Goal: Transaction & Acquisition: Purchase product/service

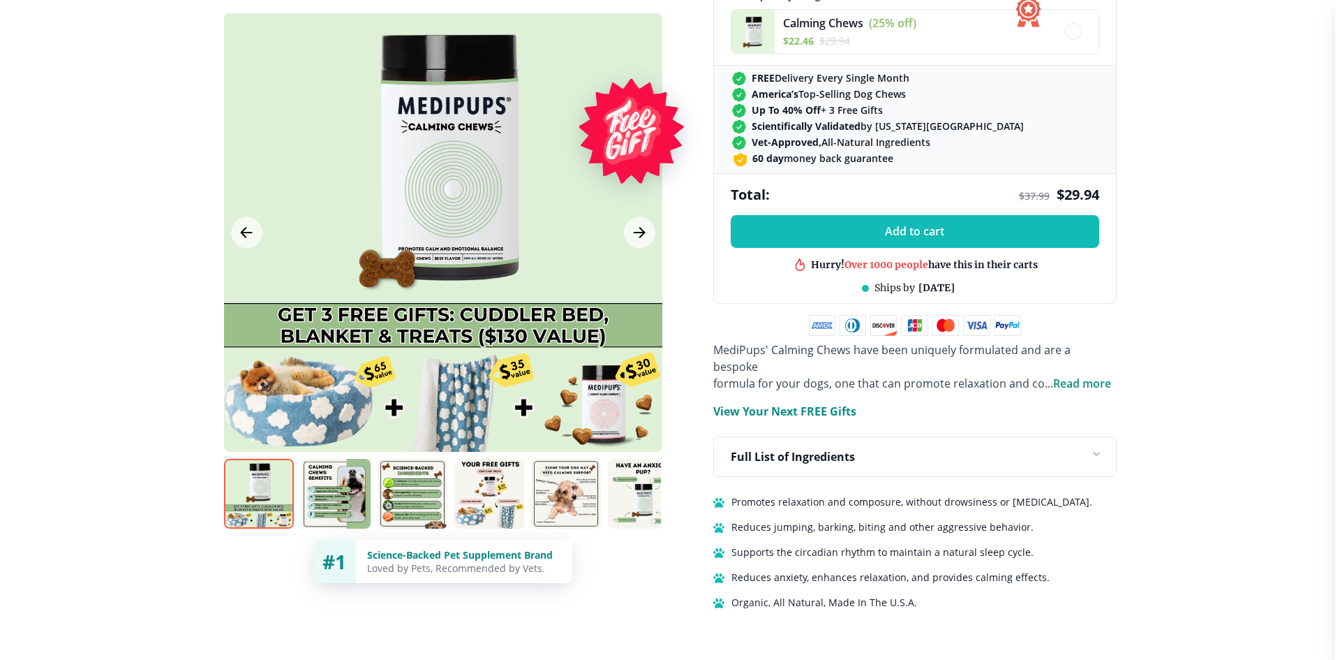
scroll to position [667, 0]
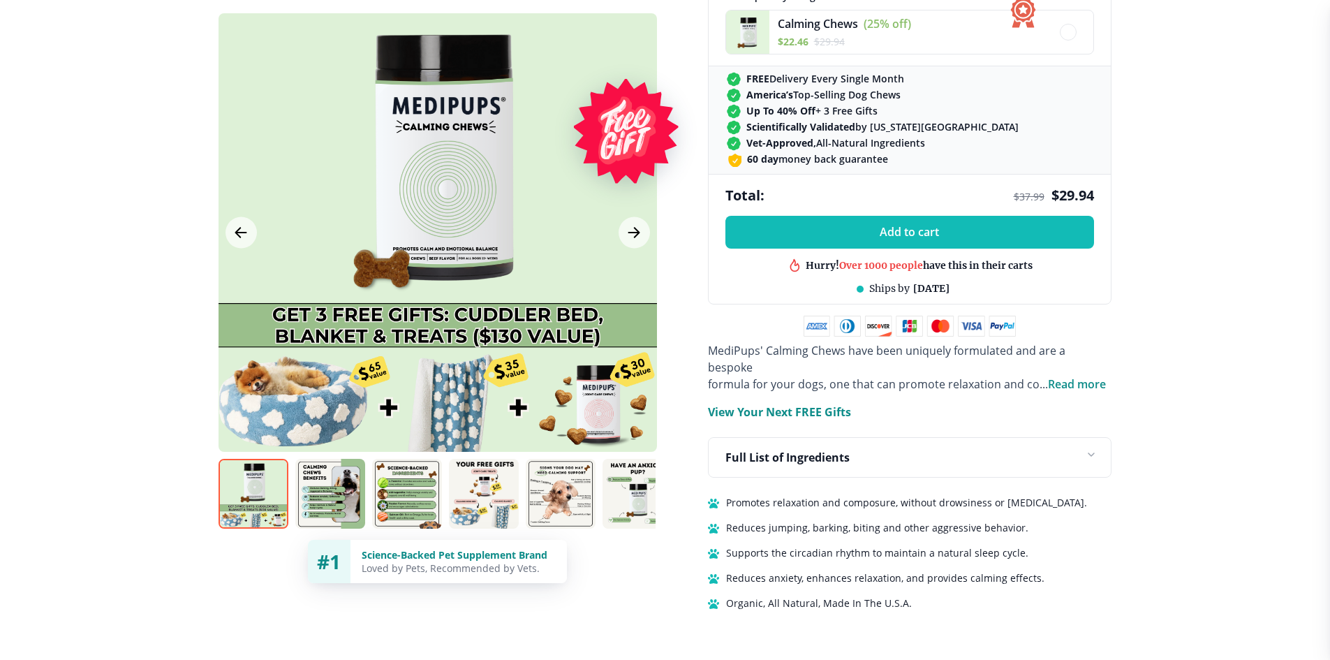
click at [607, 397] on div at bounding box center [438, 232] width 438 height 438
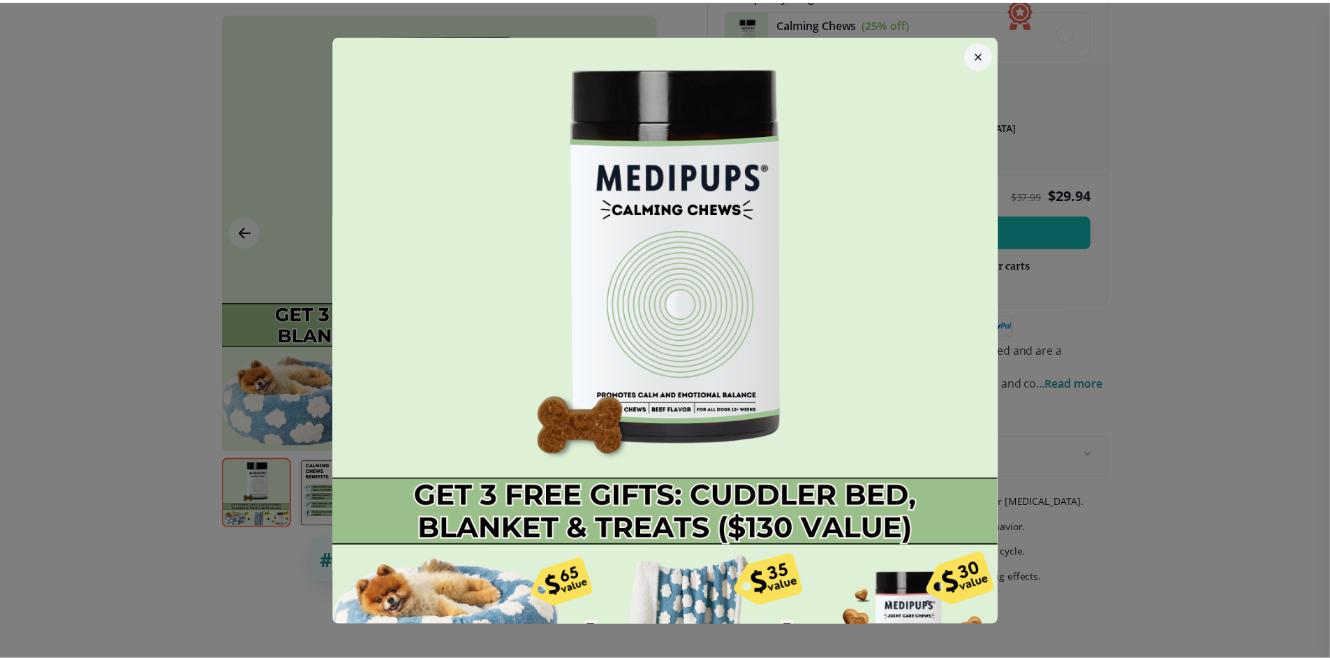
scroll to position [67, 0]
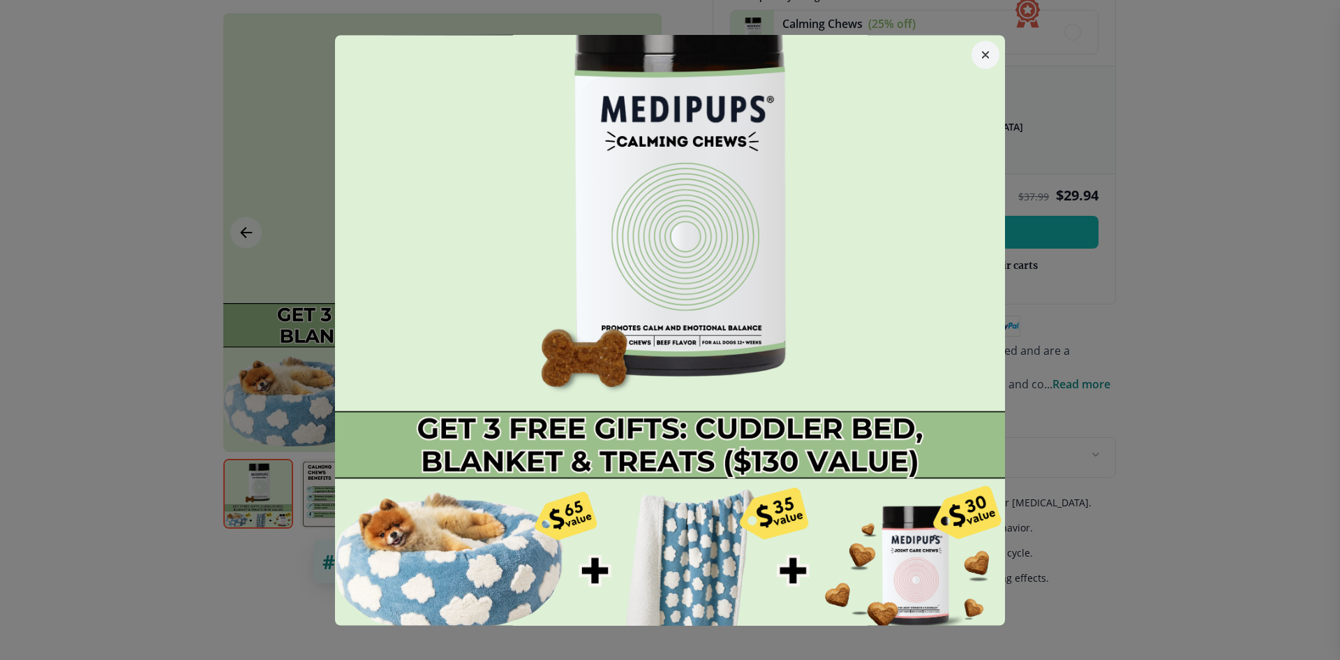
click at [982, 53] on icon "button" at bounding box center [985, 54] width 7 height 7
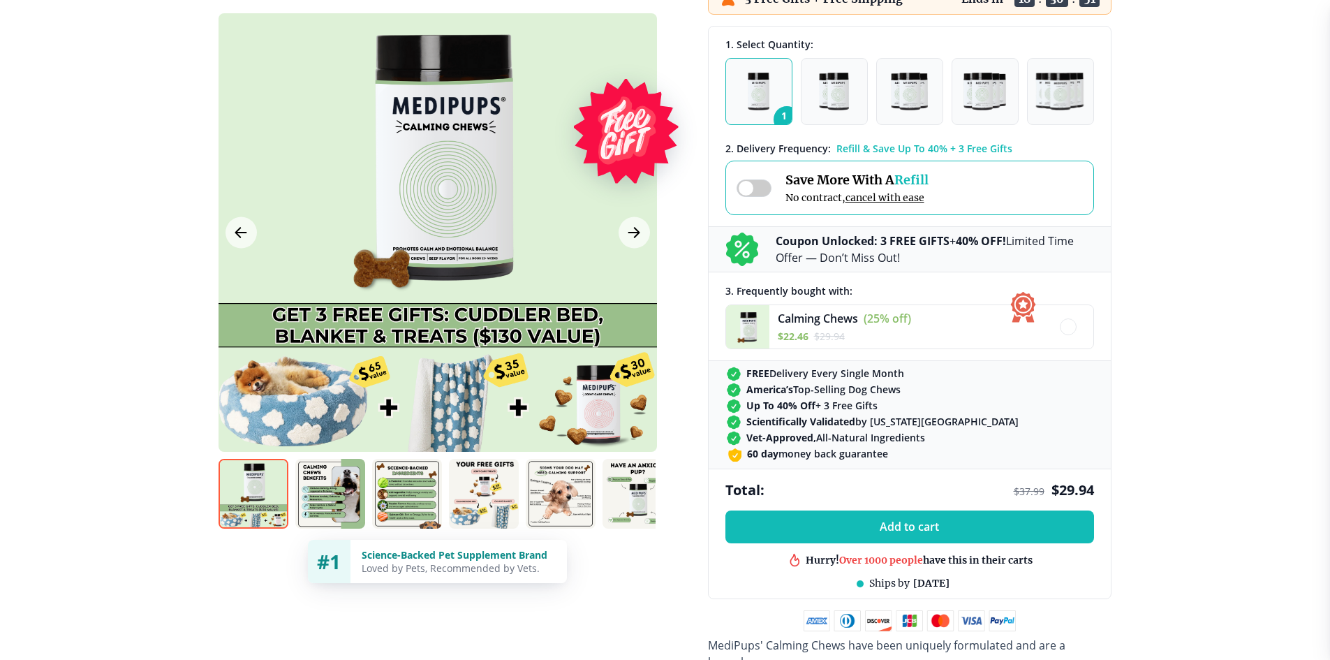
scroll to position [372, 0]
click at [815, 320] on span "Calming Chews" at bounding box center [818, 318] width 80 height 15
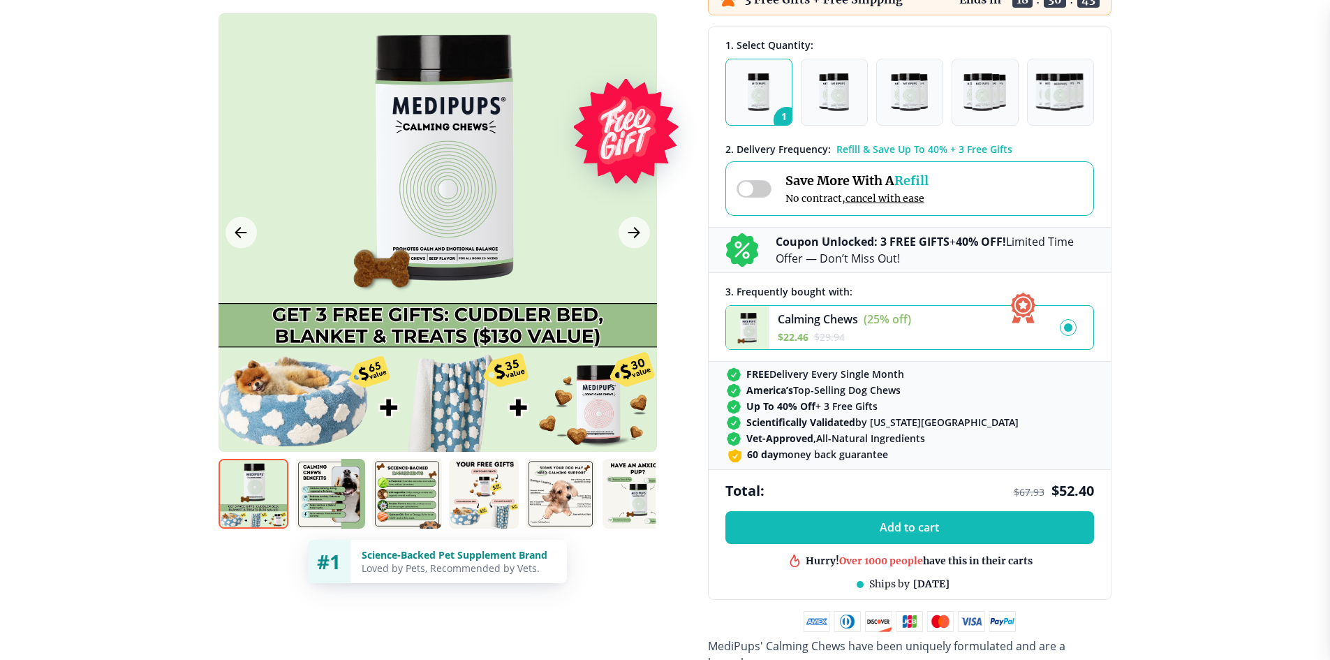
click at [815, 320] on span "Calming Chews" at bounding box center [818, 318] width 80 height 15
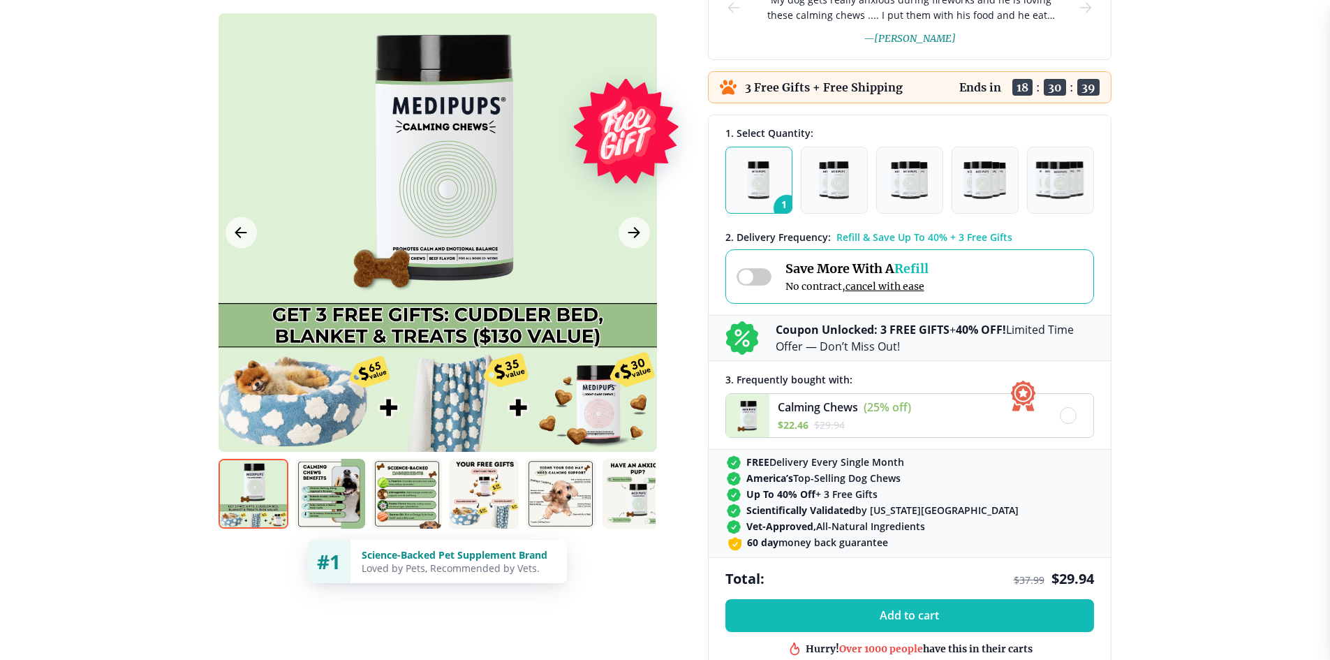
scroll to position [272, 0]
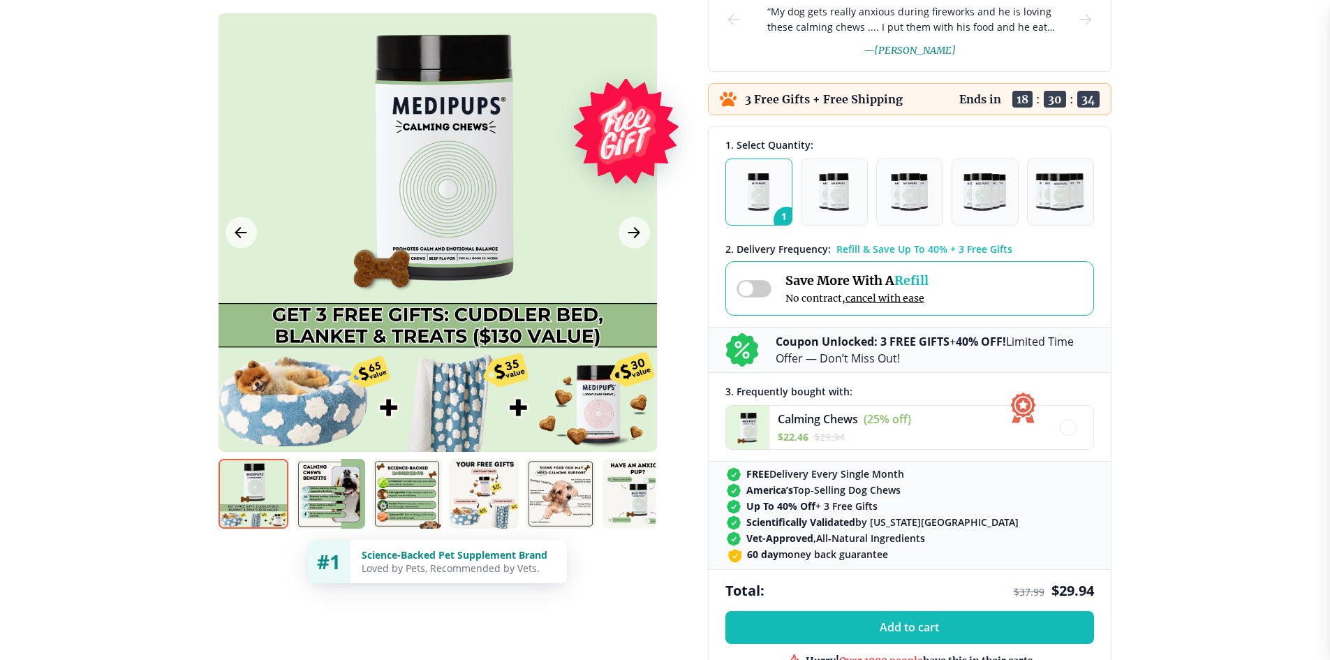
click at [762, 197] on img "button" at bounding box center [759, 192] width 22 height 38
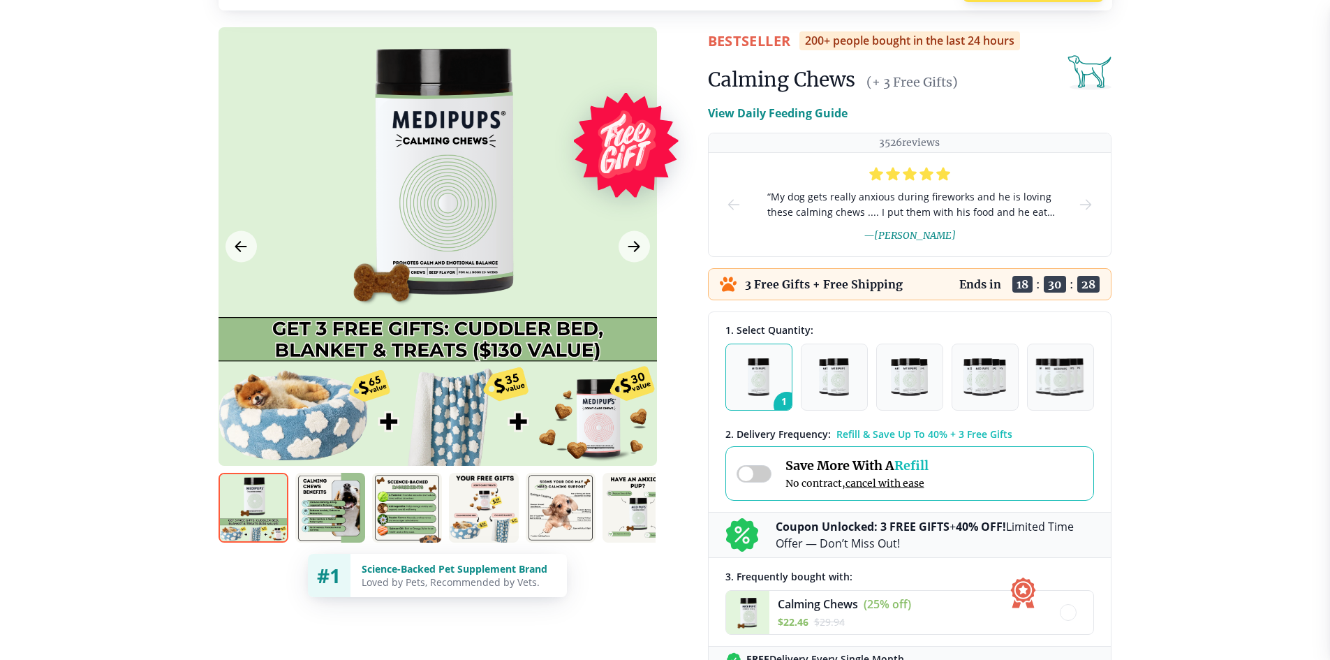
scroll to position [0, 0]
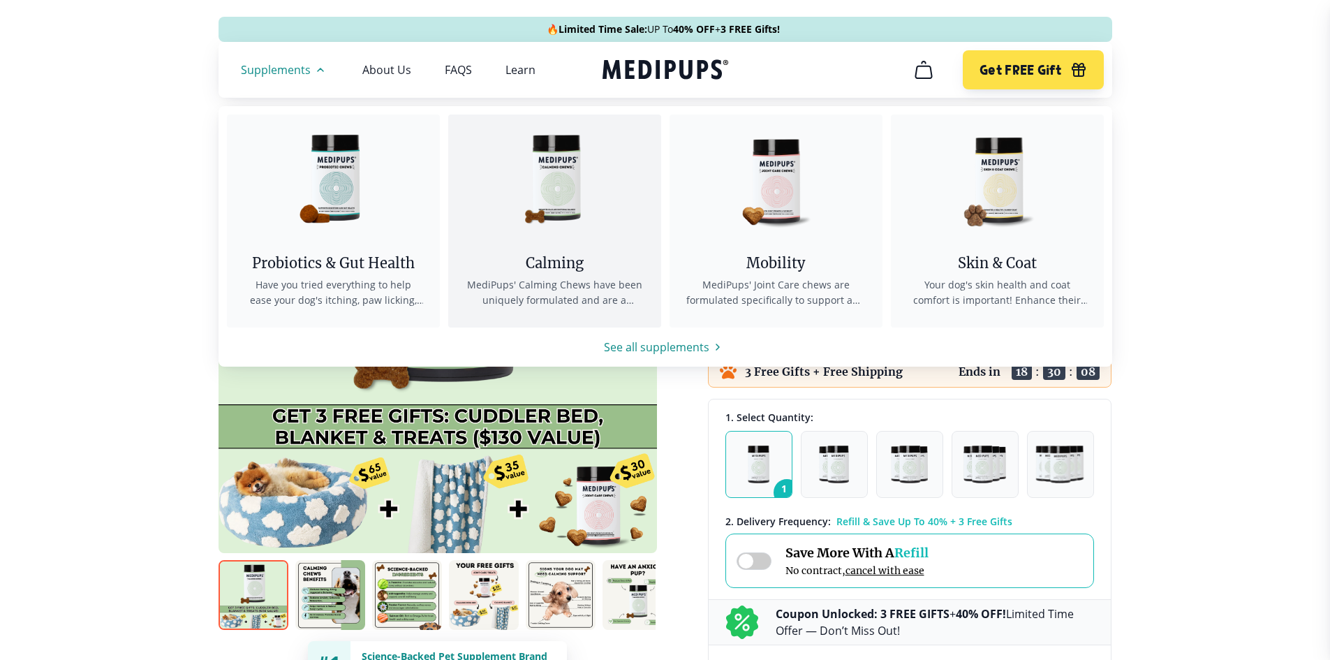
click at [510, 283] on span "MediPups' Calming Chews have been uniquely formulated and are a bespoke formula…" at bounding box center [554, 292] width 179 height 31
click at [554, 258] on div "Calming" at bounding box center [554, 262] width 179 height 17
